Goal: Information Seeking & Learning: Learn about a topic

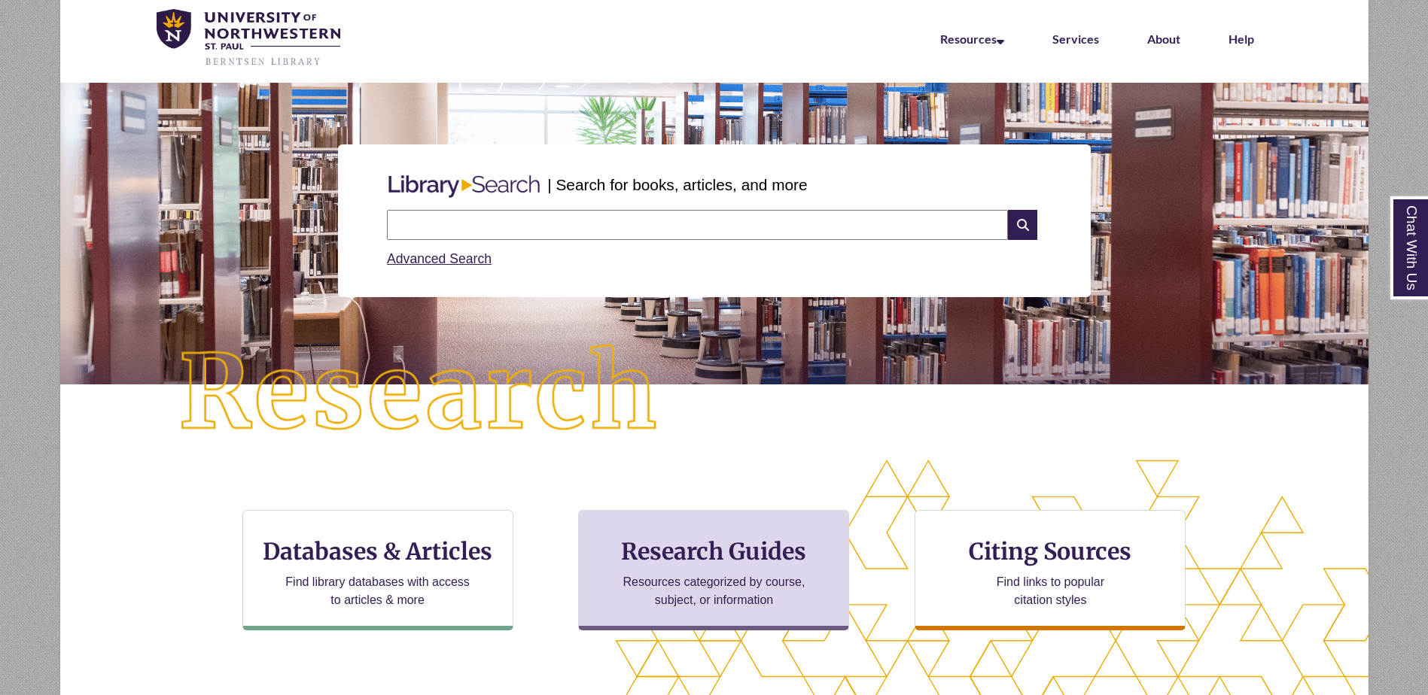
scroll to position [75, 0]
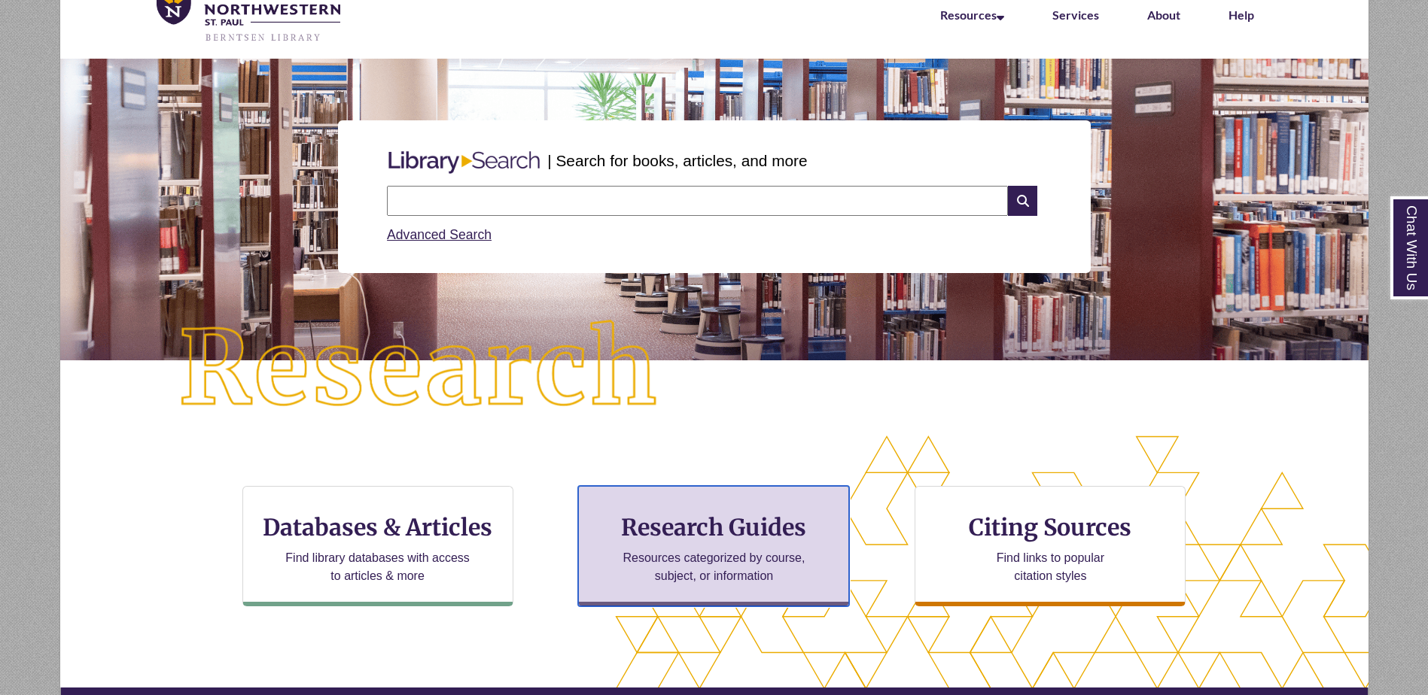
click at [714, 539] on h3 "Research Guides" at bounding box center [713, 527] width 245 height 29
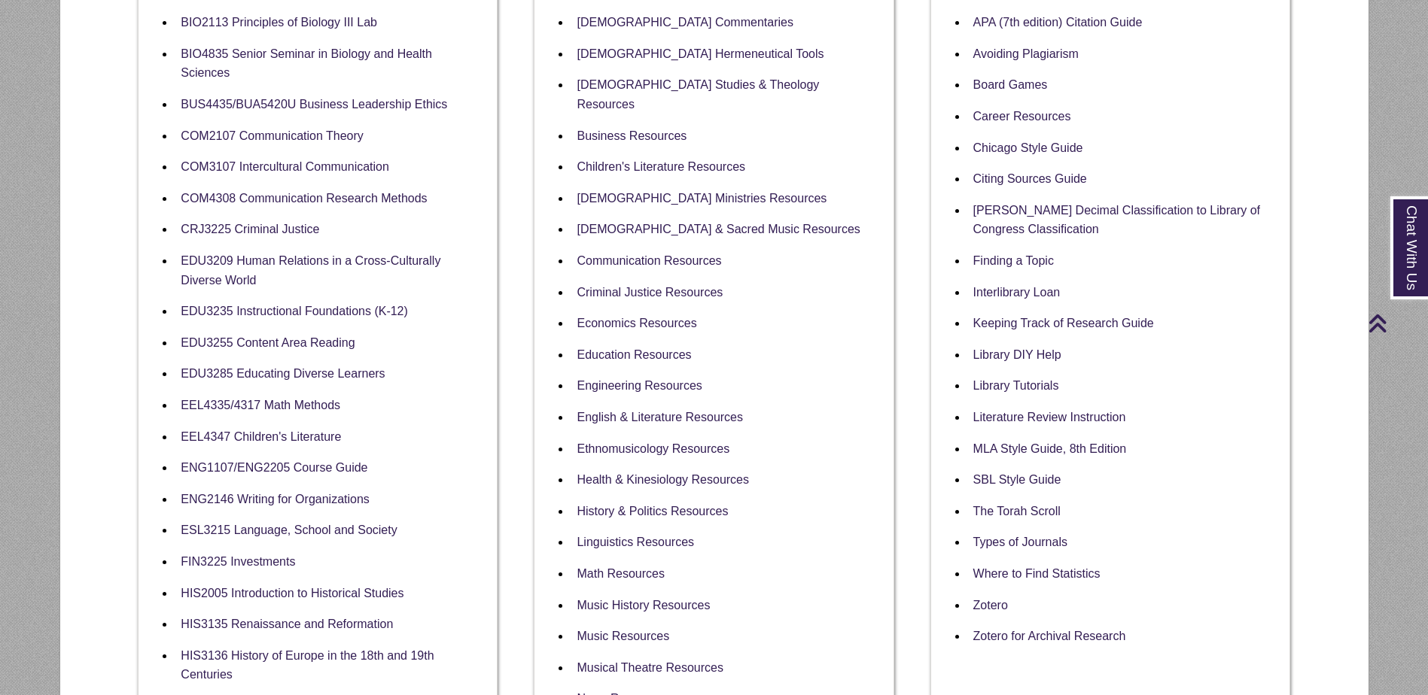
scroll to position [452, 0]
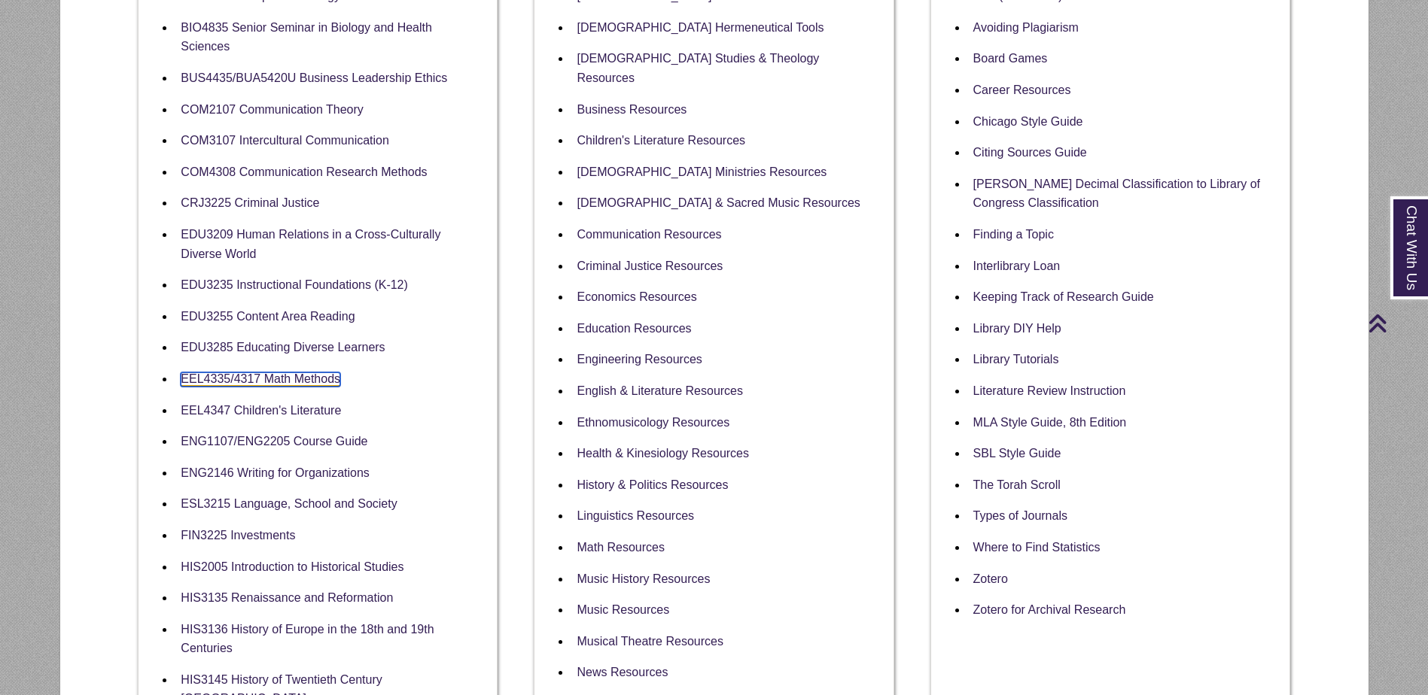
click at [293, 379] on link "EEL4335/4317 Math Methods" at bounding box center [261, 379] width 160 height 14
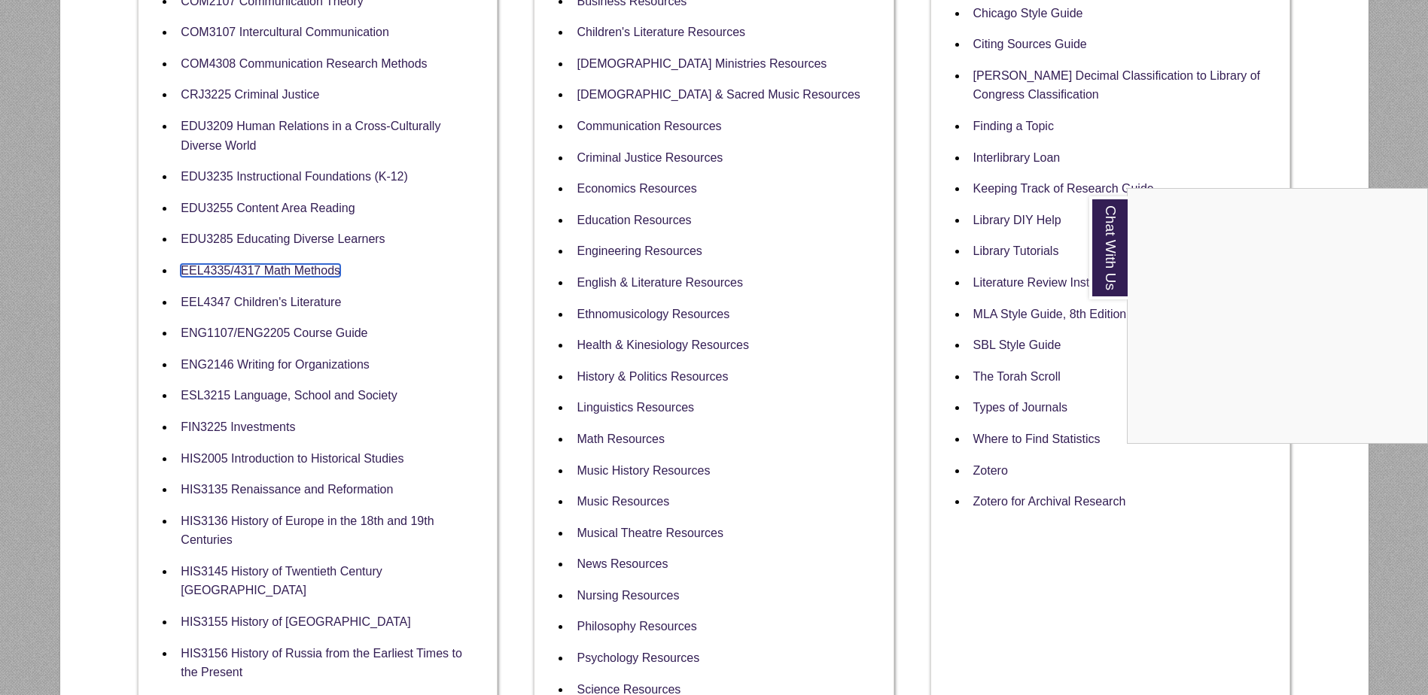
scroll to position [527, 0]
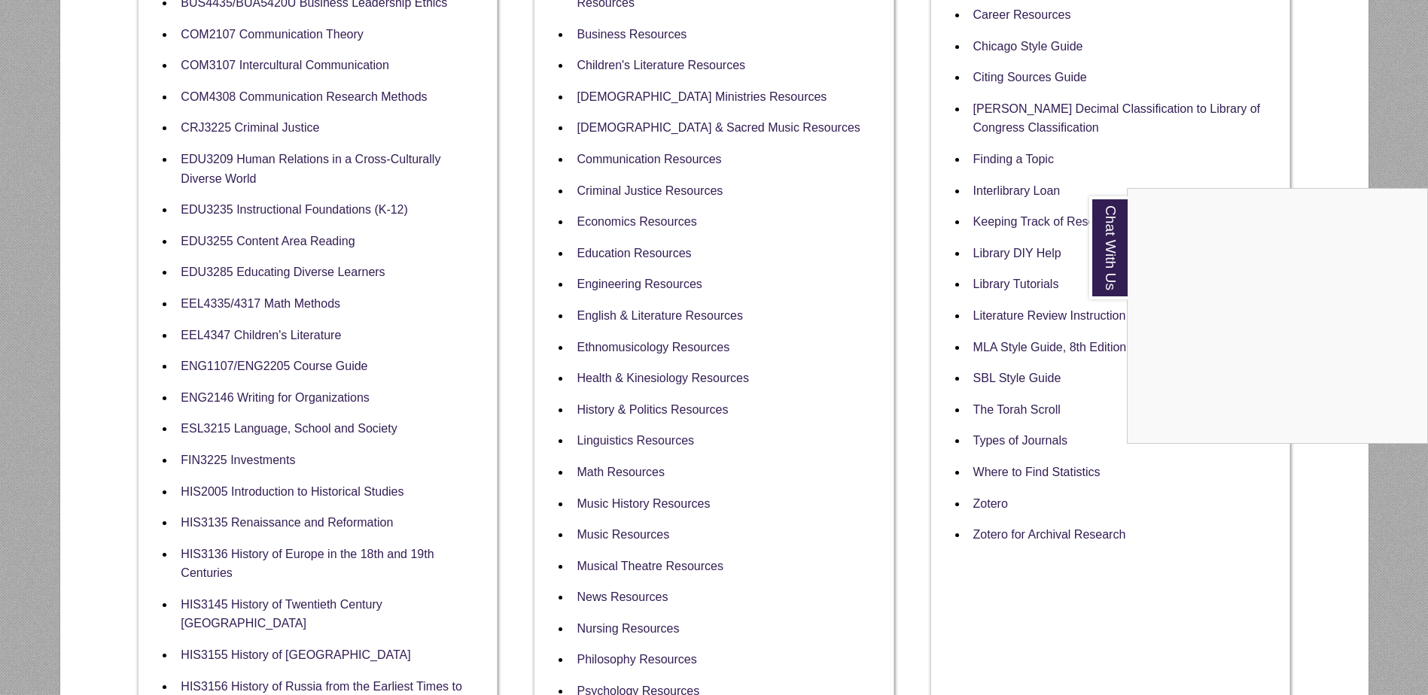
click at [287, 303] on div "Chat With Us" at bounding box center [714, 347] width 1428 height 695
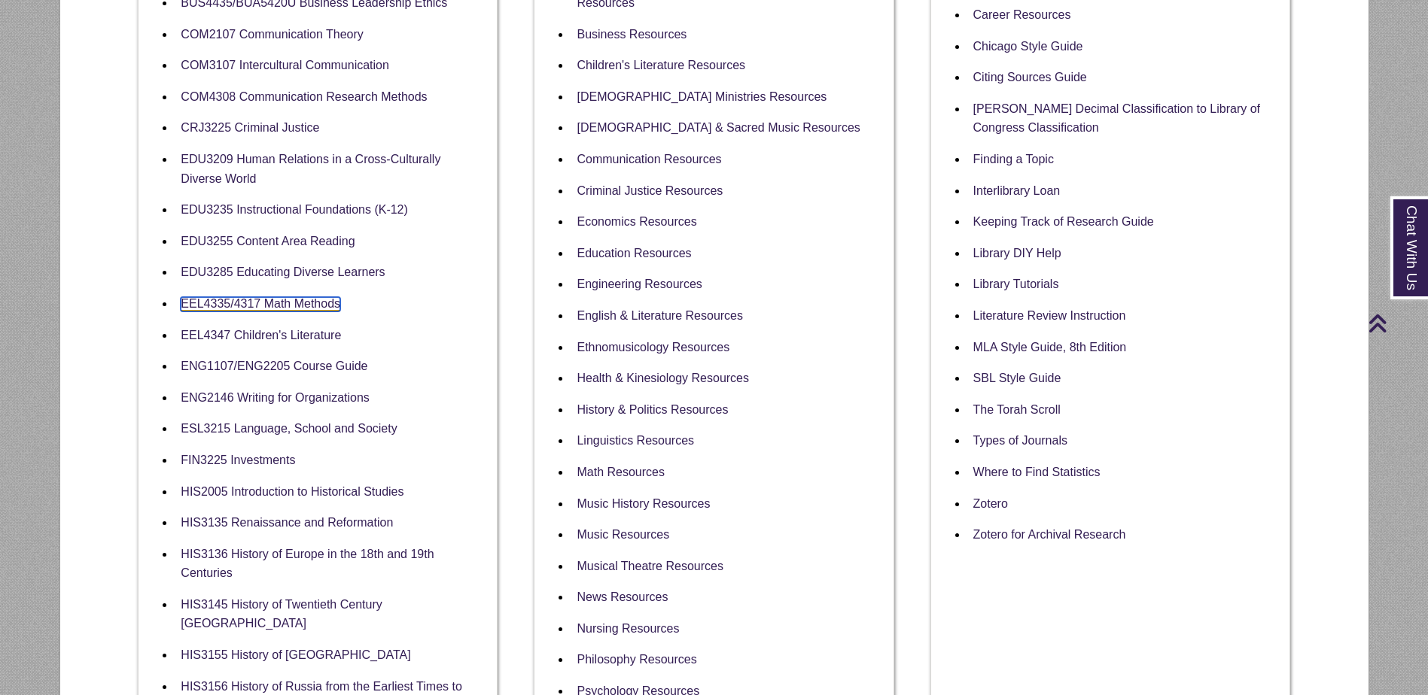
click at [287, 303] on link "EEL4335/4317 Math Methods" at bounding box center [261, 304] width 160 height 14
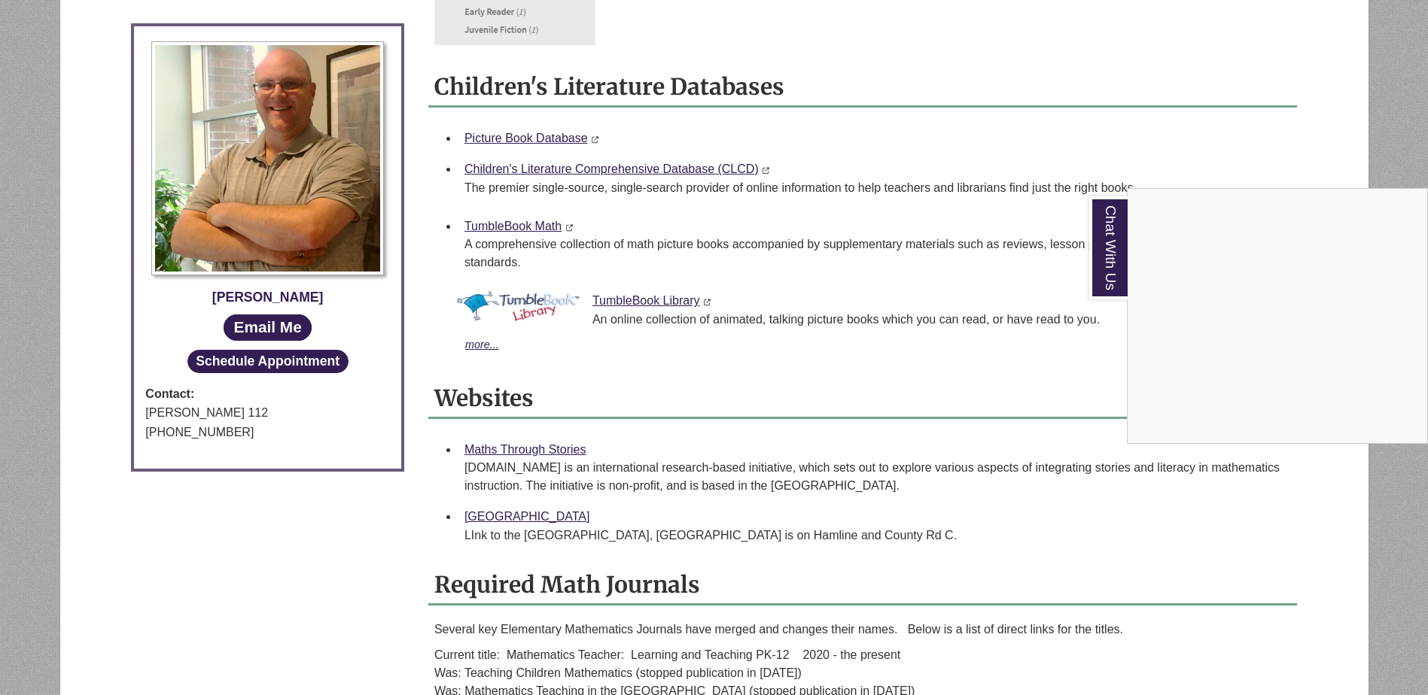
scroll to position [677, 0]
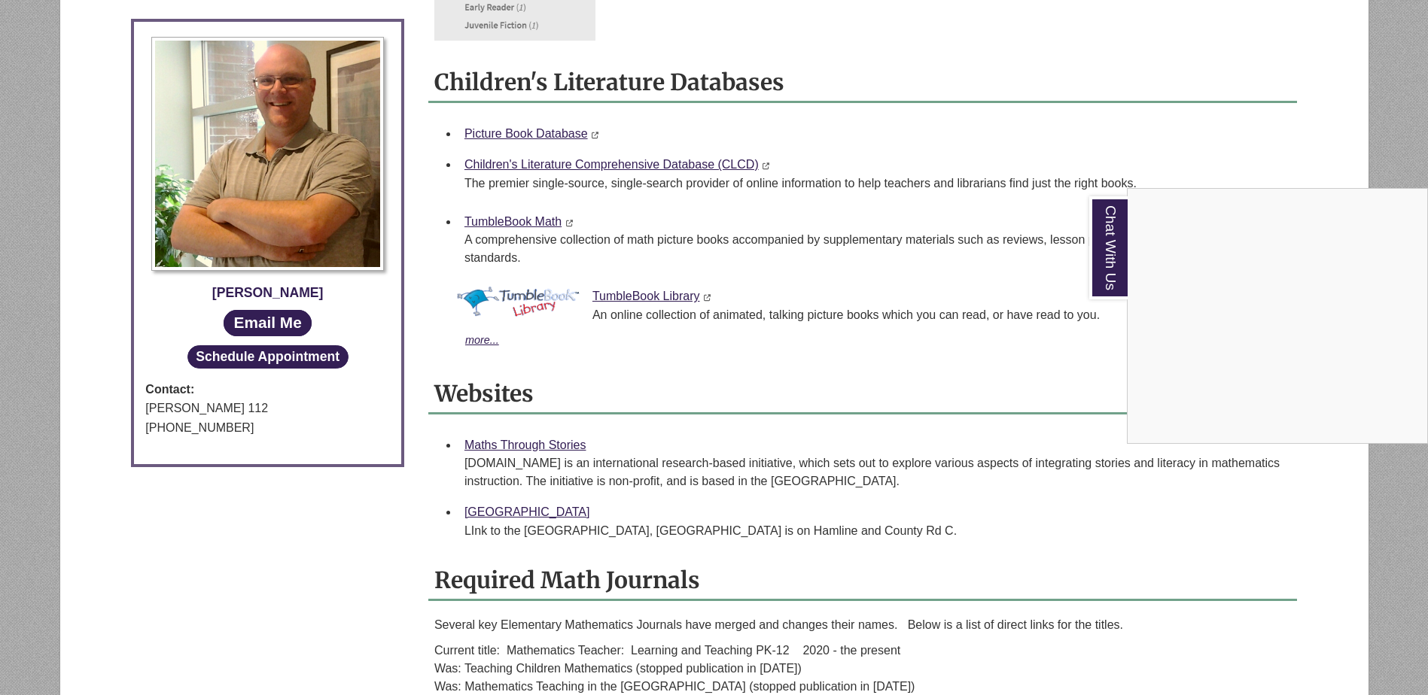
click at [581, 167] on div "Chat With Us" at bounding box center [714, 347] width 1428 height 695
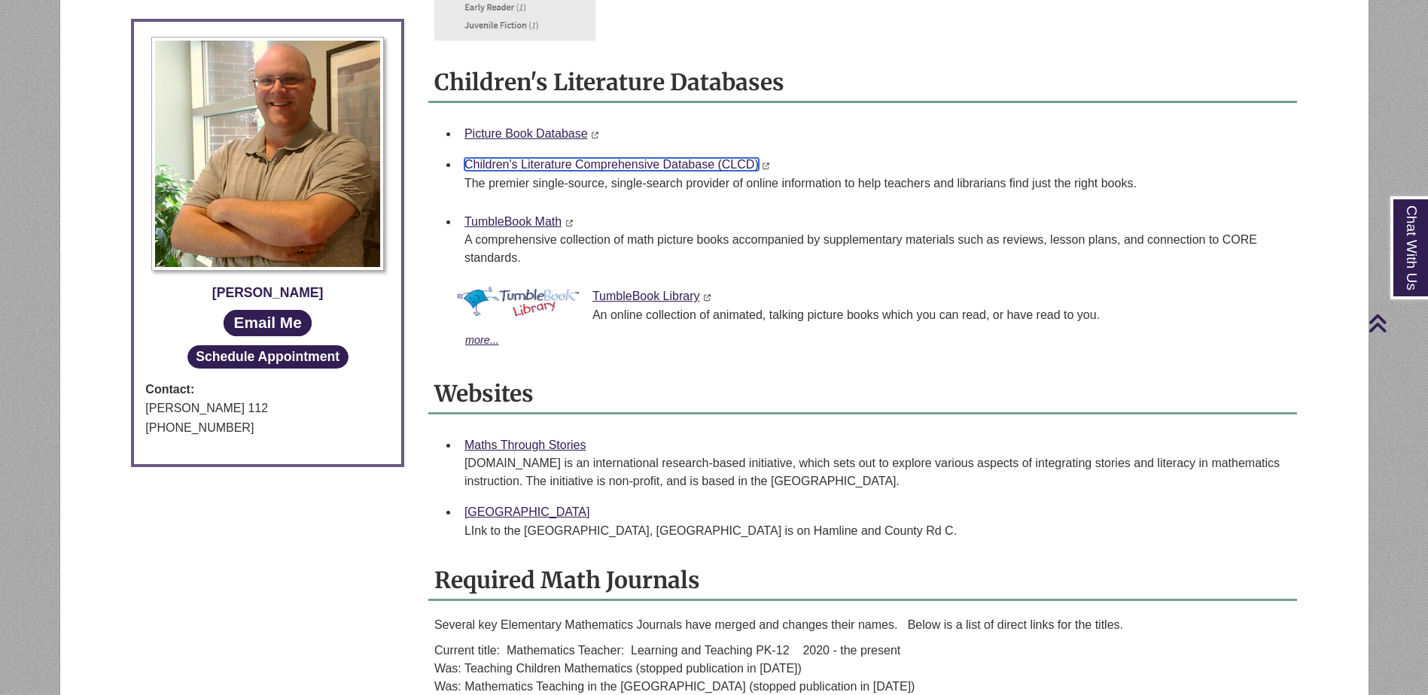
click at [589, 161] on link "Children's Literature Comprehensive Database (CLCD)" at bounding box center [611, 164] width 294 height 13
click at [548, 219] on link "TumbleBook Math" at bounding box center [512, 221] width 97 height 13
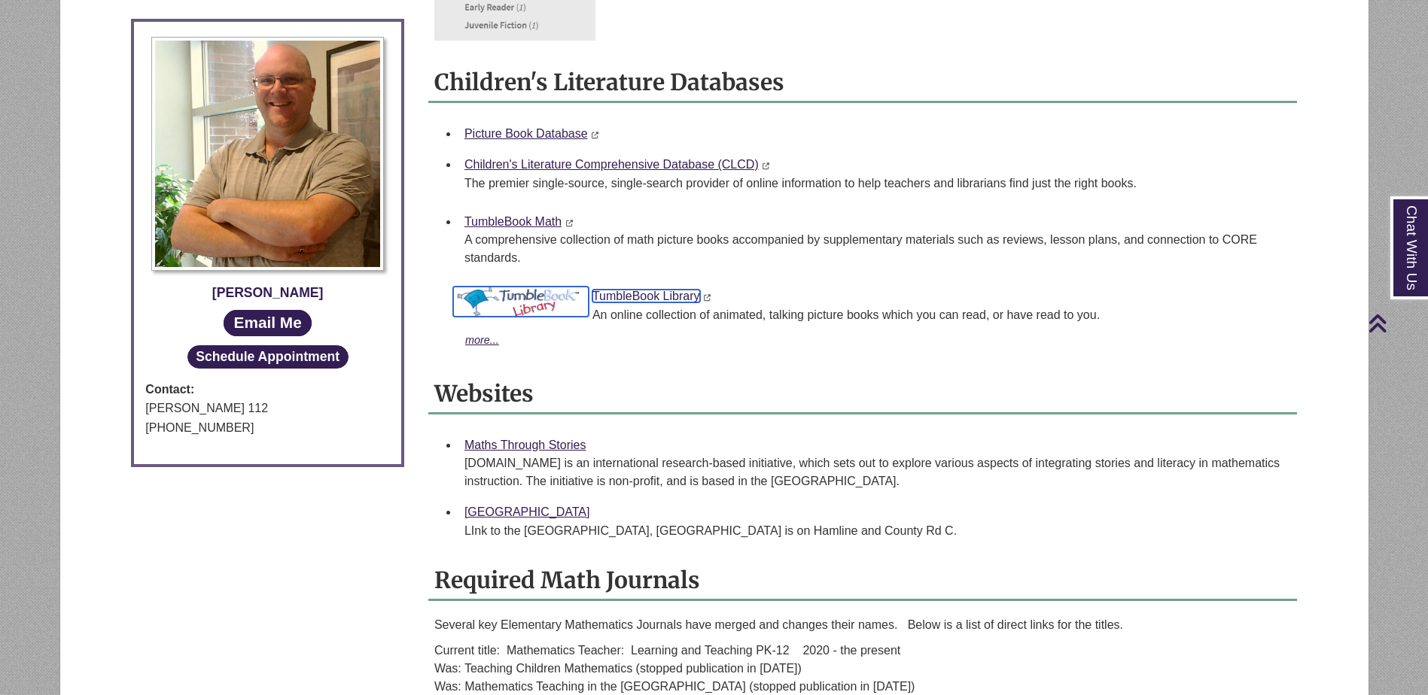
click at [667, 297] on link "TumbleBook Library" at bounding box center [646, 296] width 108 height 13
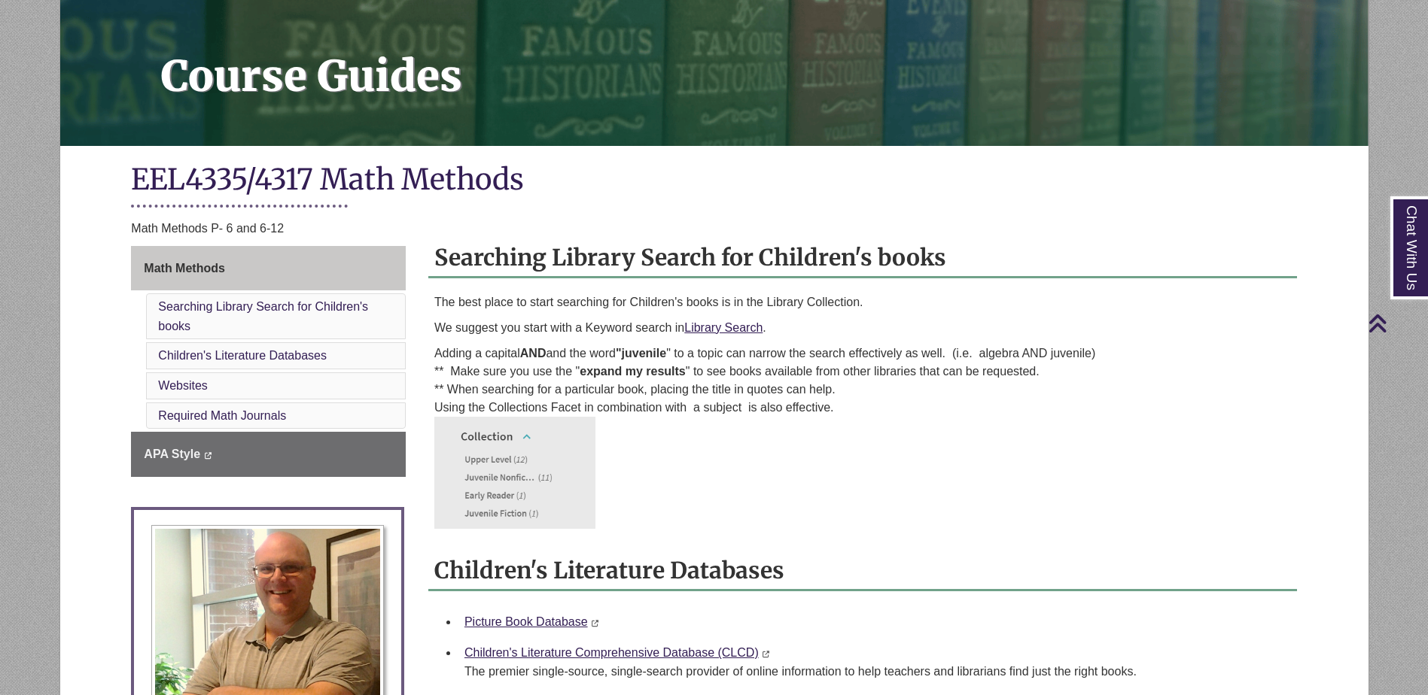
scroll to position [151, 0]
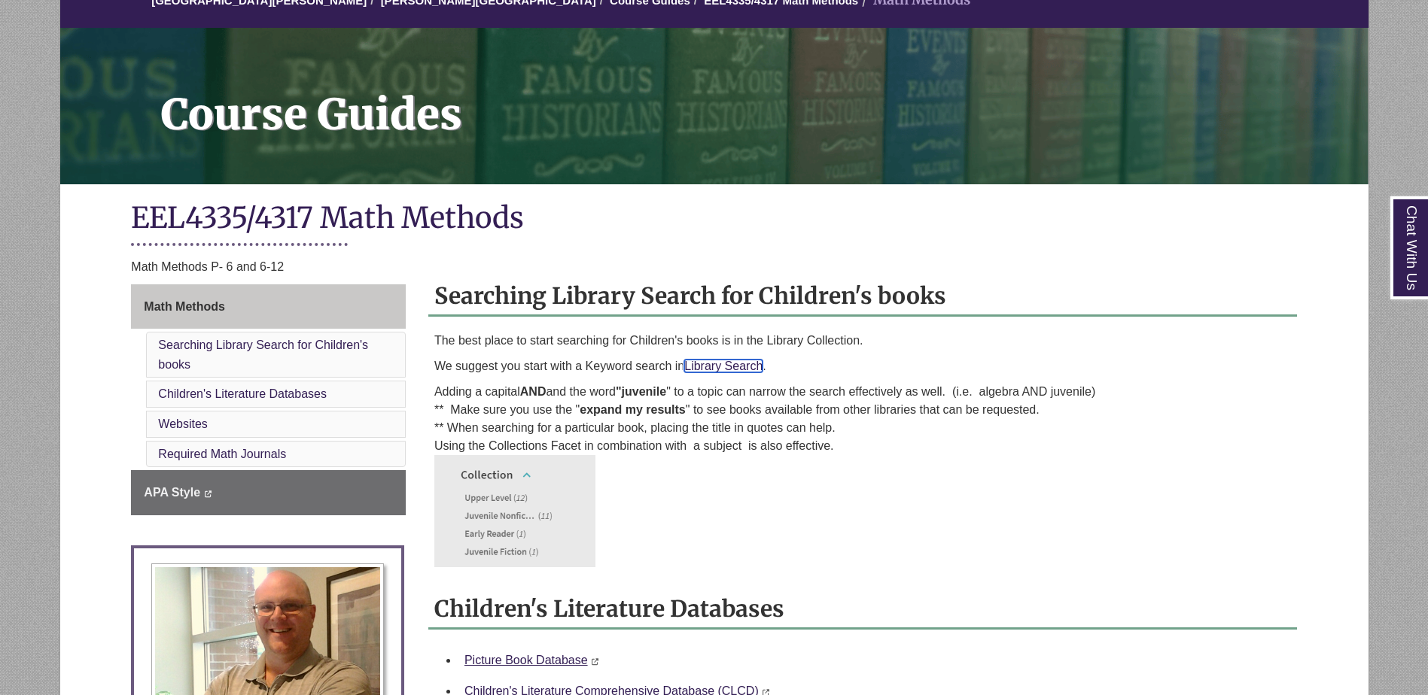
click at [719, 368] on link "Library Search" at bounding box center [723, 366] width 78 height 13
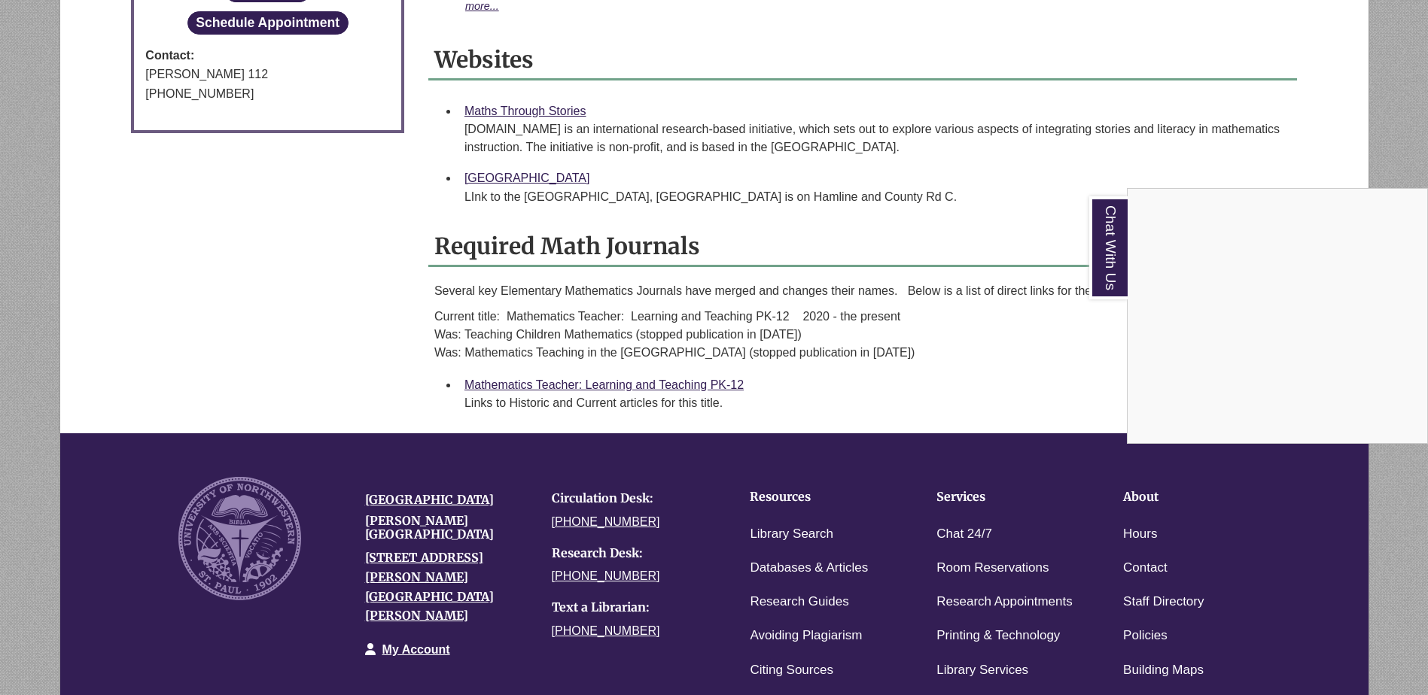
scroll to position [1012, 0]
click at [674, 389] on div "Chat With Us" at bounding box center [714, 347] width 1428 height 695
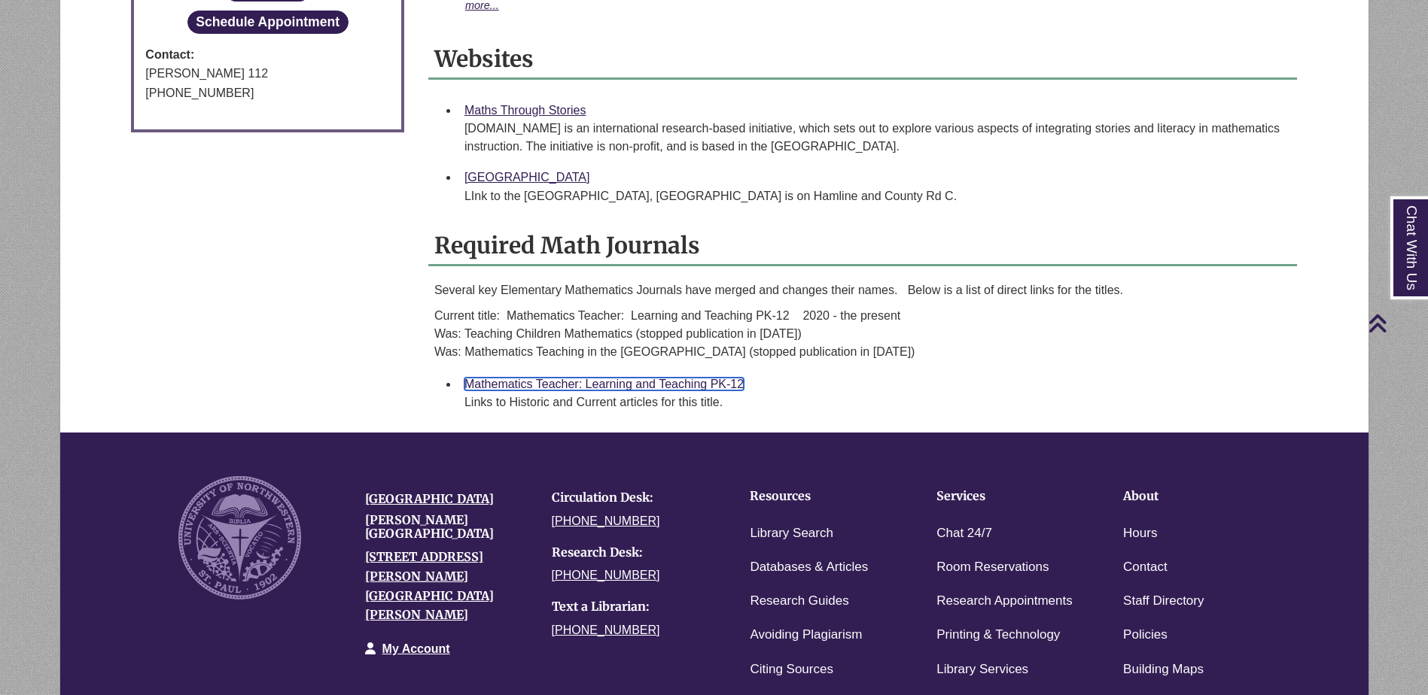
click at [674, 381] on link "Mathematics Teacher: Learning and Teaching PK-12" at bounding box center [603, 384] width 279 height 13
